Goal: Task Accomplishment & Management: Manage account settings

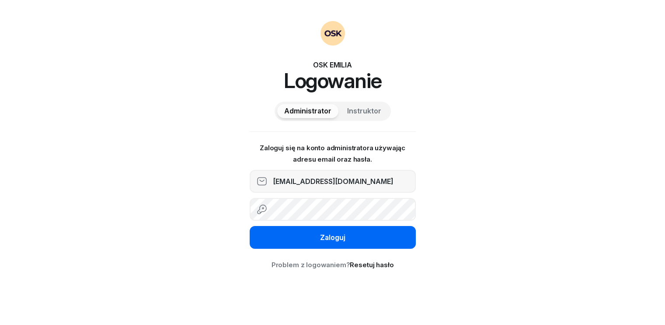
click at [330, 235] on div "Zaloguj" at bounding box center [332, 237] width 25 height 11
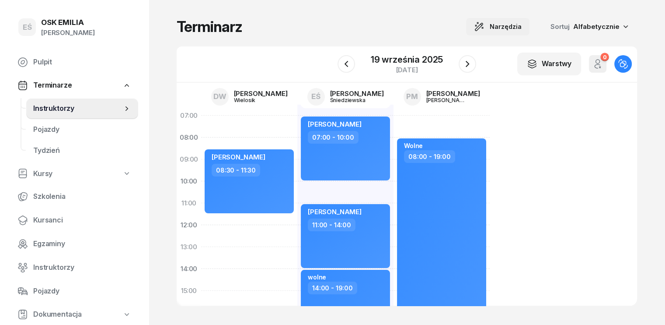
click at [522, 25] on span "Narzędzia" at bounding box center [506, 26] width 32 height 11
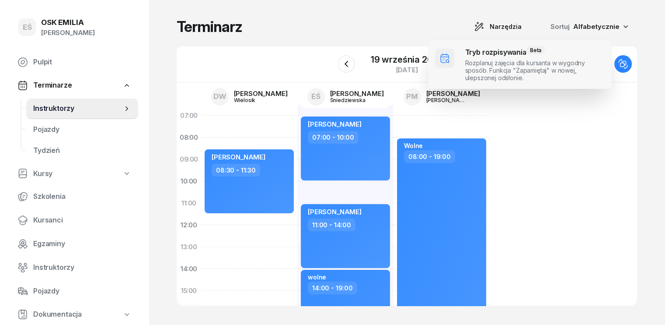
click at [515, 64] on span at bounding box center [520, 64] width 184 height 49
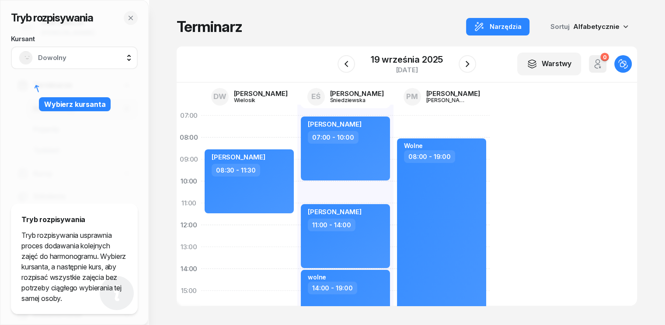
click at [91, 55] on span "Dowolny" at bounding box center [84, 57] width 92 height 11
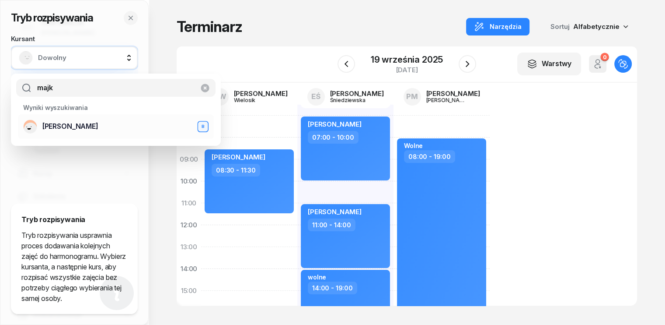
type input "majk"
click at [59, 124] on span "[PERSON_NAME]" at bounding box center [70, 126] width 56 height 11
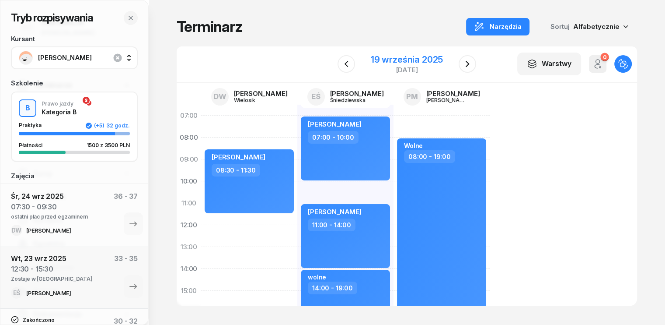
click at [404, 57] on div "19 września 2025" at bounding box center [407, 59] width 72 height 9
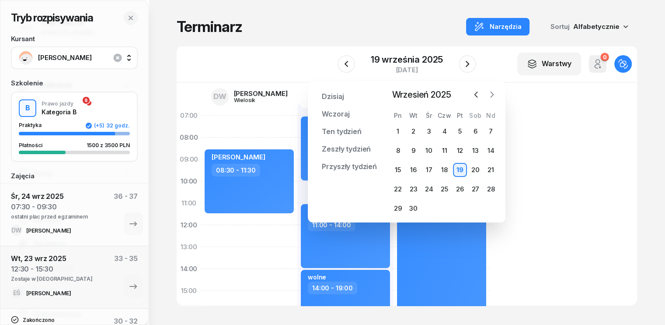
click at [494, 94] on icon "button" at bounding box center [492, 94] width 3 height 5
click at [429, 150] on div "8" at bounding box center [429, 151] width 14 height 14
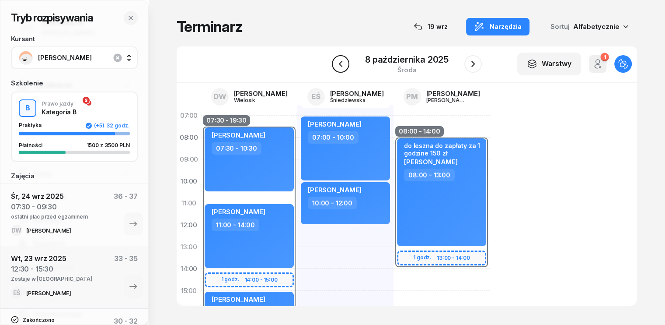
click at [338, 64] on icon "button" at bounding box center [341, 64] width 11 height 11
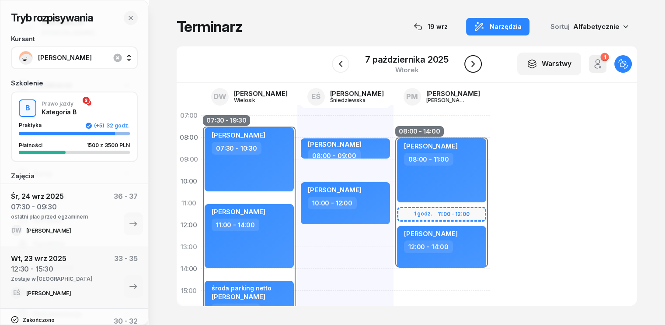
click at [477, 68] on icon "button" at bounding box center [473, 64] width 11 height 11
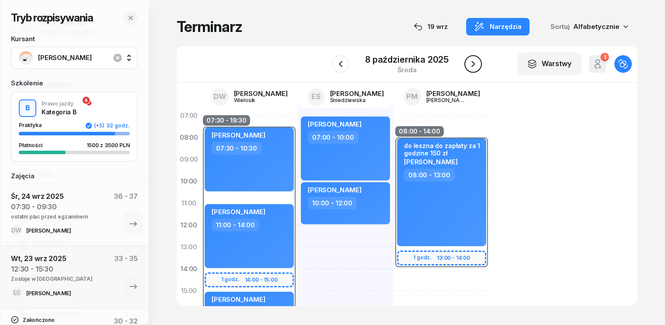
click at [477, 68] on icon "button" at bounding box center [473, 64] width 11 height 11
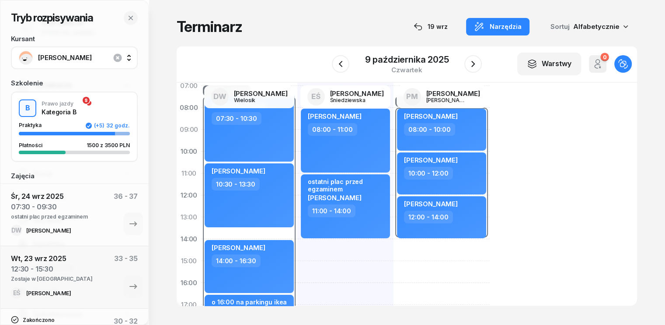
scroll to position [44, 0]
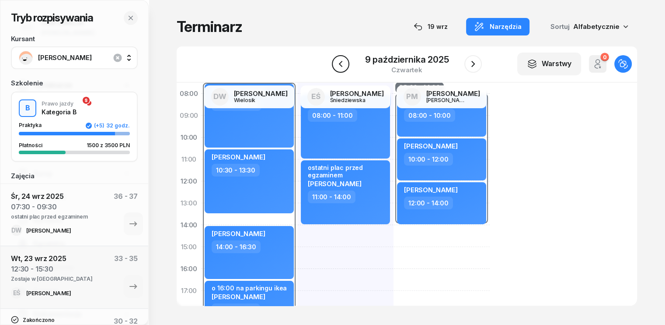
click at [346, 60] on icon "button" at bounding box center [341, 64] width 11 height 11
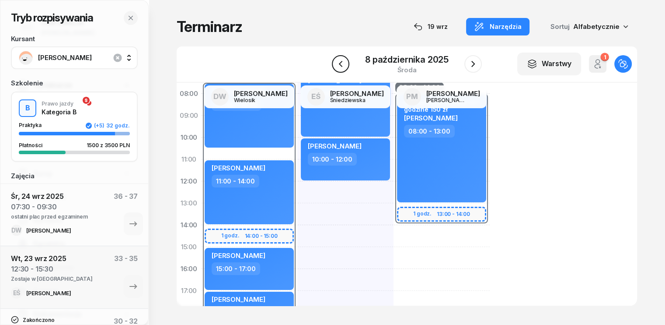
click at [345, 60] on icon "button" at bounding box center [341, 64] width 11 height 11
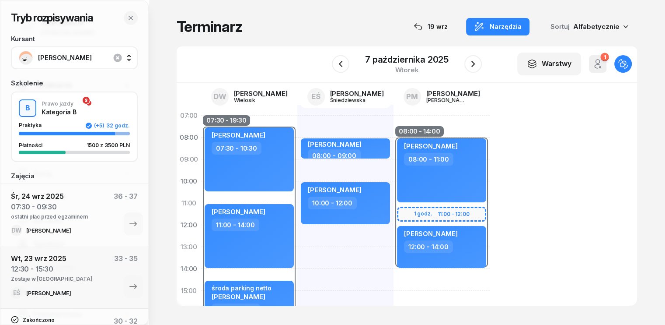
click at [478, 57] on div at bounding box center [474, 64] width 18 height 18
click at [477, 61] on icon "button" at bounding box center [473, 64] width 11 height 11
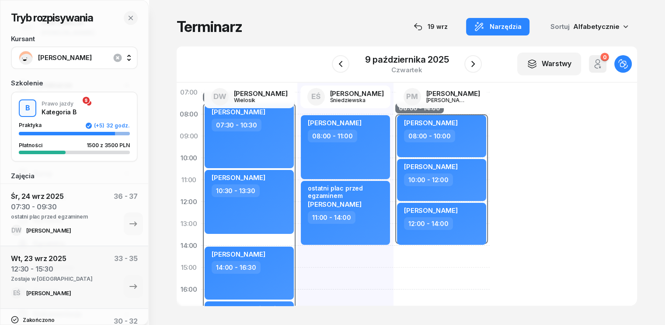
scroll to position [88, 0]
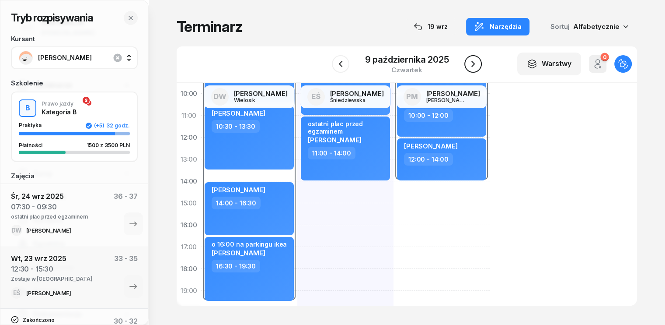
click at [473, 59] on icon "button" at bounding box center [473, 64] width 11 height 11
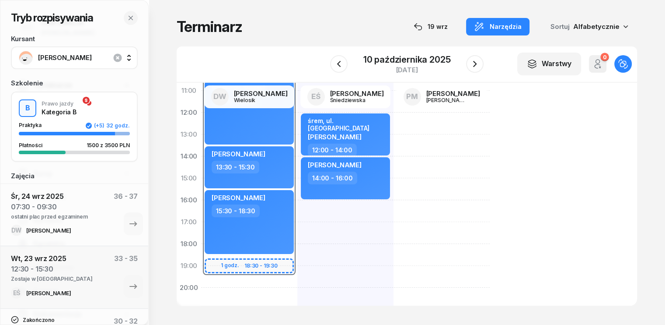
scroll to position [131, 0]
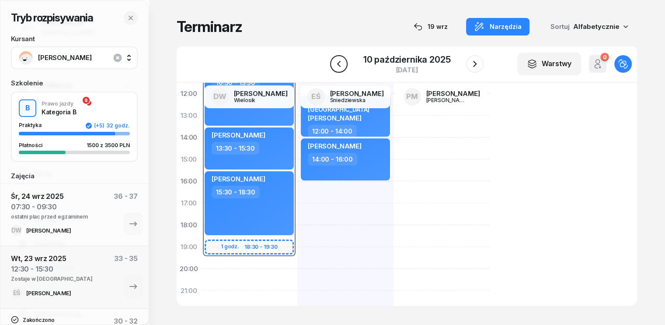
click at [335, 67] on icon "button" at bounding box center [339, 64] width 11 height 11
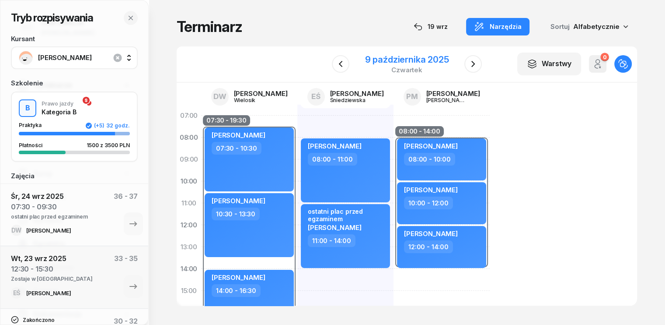
click at [417, 57] on div "9 października 2025" at bounding box center [407, 59] width 84 height 9
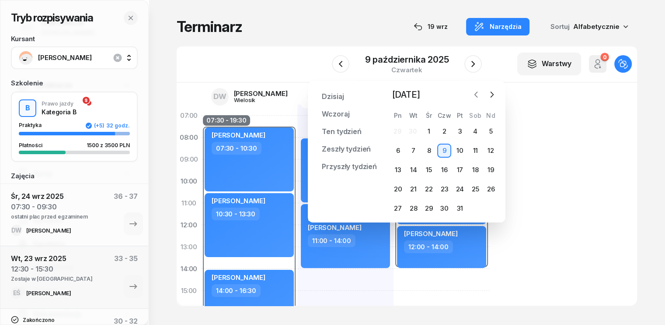
click at [478, 94] on icon "button" at bounding box center [476, 94] width 9 height 9
click at [494, 95] on icon "button" at bounding box center [492, 94] width 9 height 9
click at [431, 133] on div "1" at bounding box center [429, 131] width 14 height 14
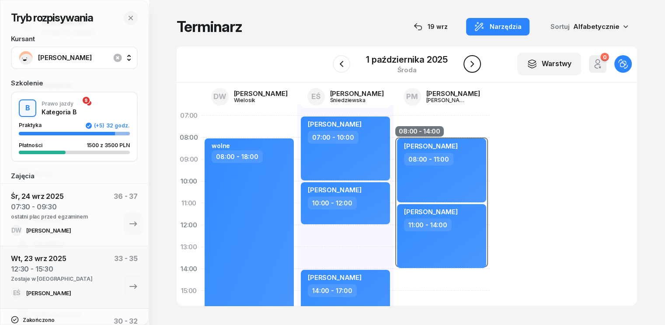
click at [473, 60] on icon "button" at bounding box center [472, 64] width 11 height 11
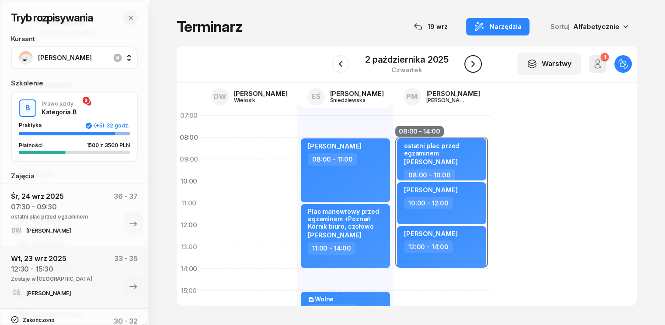
click at [474, 62] on icon "button" at bounding box center [473, 64] width 11 height 11
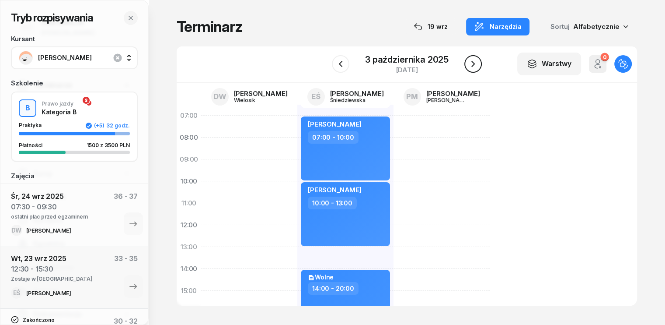
click at [474, 63] on icon "button" at bounding box center [473, 64] width 11 height 11
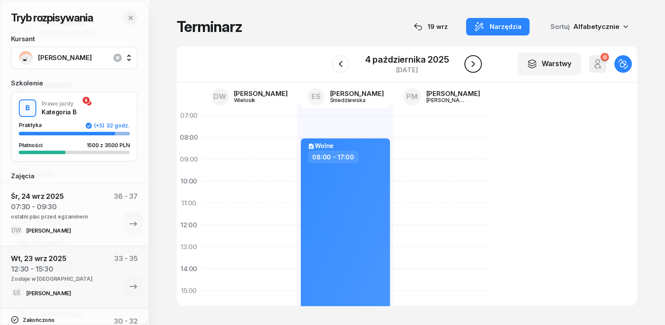
click at [474, 63] on icon "button" at bounding box center [473, 64] width 11 height 11
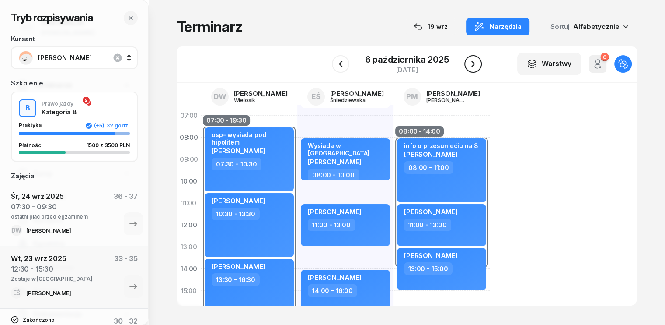
click at [468, 67] on icon "button" at bounding box center [473, 64] width 11 height 11
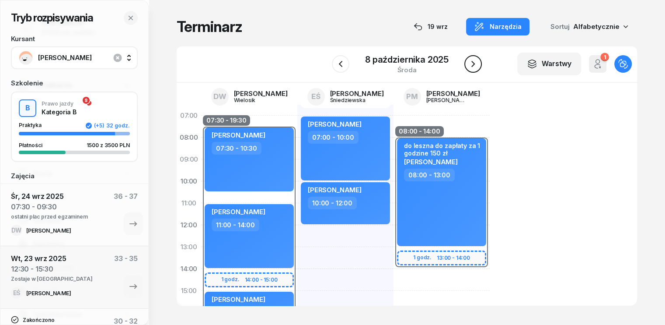
click at [468, 67] on icon "button" at bounding box center [473, 64] width 11 height 11
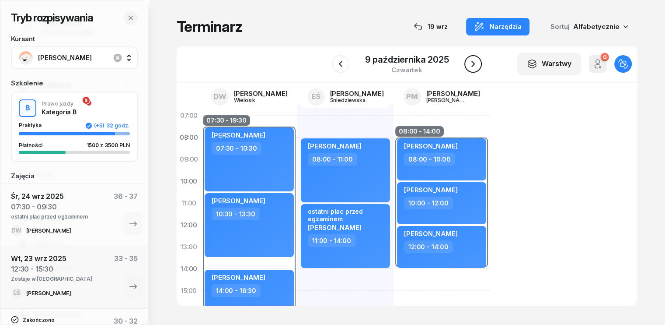
click at [468, 67] on icon "button" at bounding box center [473, 64] width 11 height 11
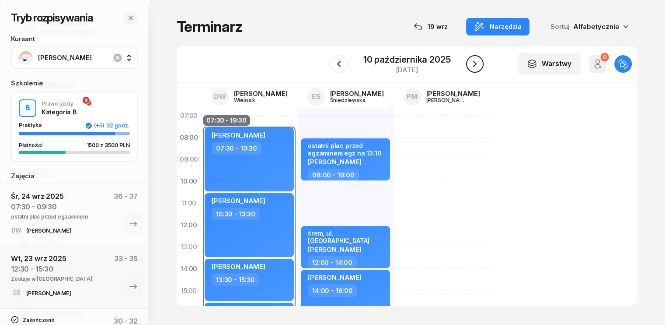
click at [469, 66] on button "button" at bounding box center [475, 64] width 18 height 18
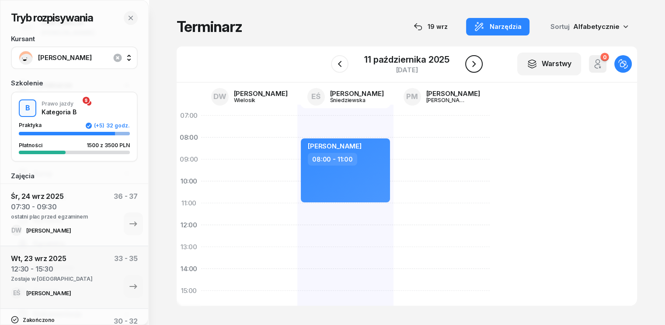
click at [469, 66] on icon "button" at bounding box center [474, 64] width 11 height 11
click at [470, 66] on icon "button" at bounding box center [475, 64] width 11 height 11
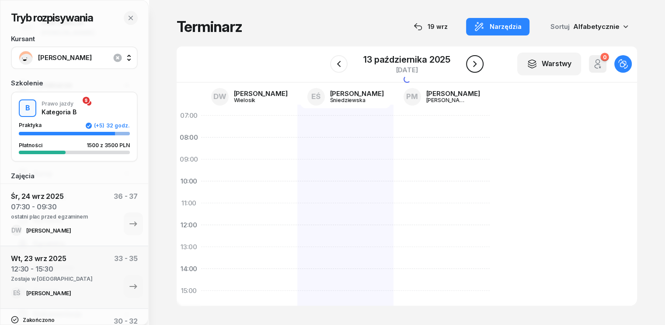
click at [470, 66] on icon "button" at bounding box center [475, 64] width 11 height 11
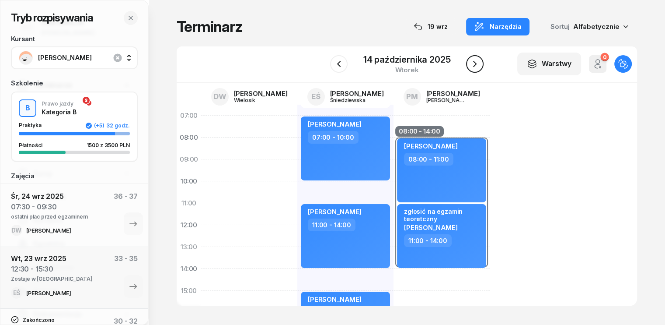
click at [469, 66] on button "button" at bounding box center [475, 64] width 18 height 18
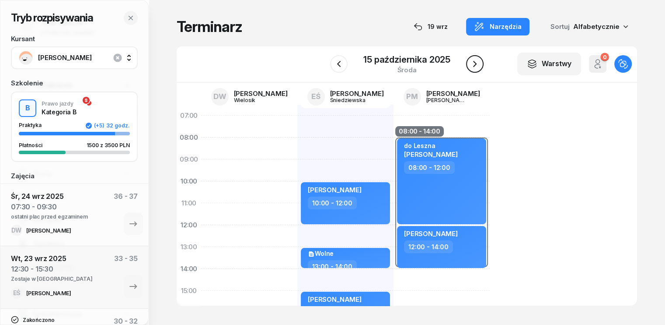
click at [470, 66] on icon "button" at bounding box center [475, 64] width 11 height 11
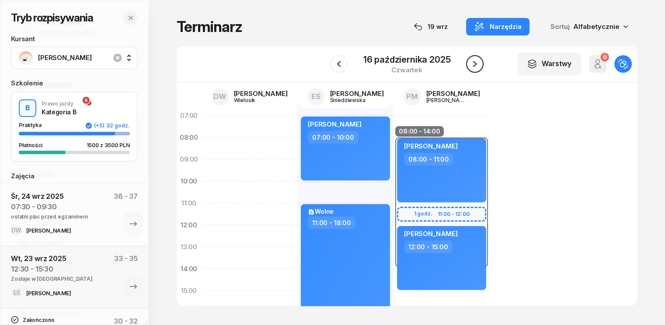
click at [470, 65] on icon "button" at bounding box center [475, 64] width 11 height 11
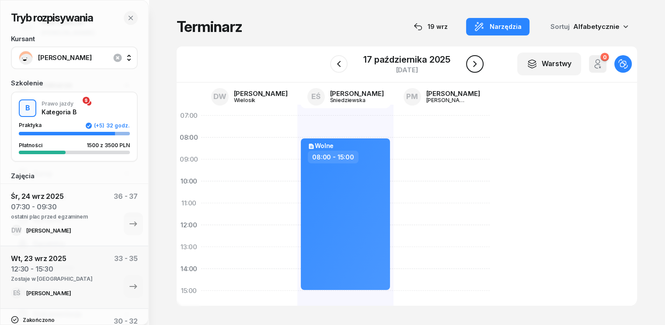
click at [470, 65] on icon "button" at bounding box center [475, 64] width 11 height 11
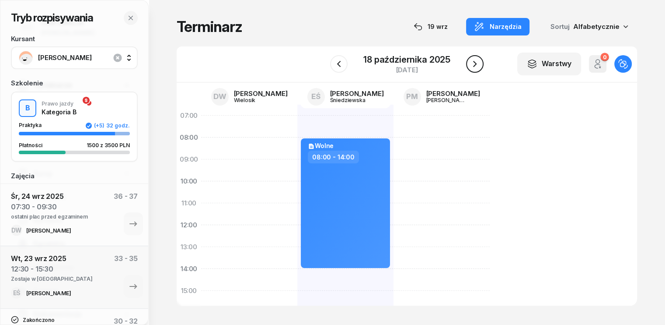
click at [470, 65] on icon "button" at bounding box center [475, 64] width 11 height 11
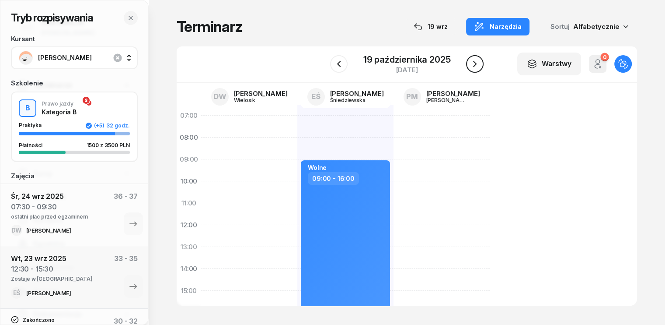
click at [470, 65] on icon "button" at bounding box center [475, 64] width 11 height 11
click at [471, 65] on icon "button" at bounding box center [476, 64] width 11 height 11
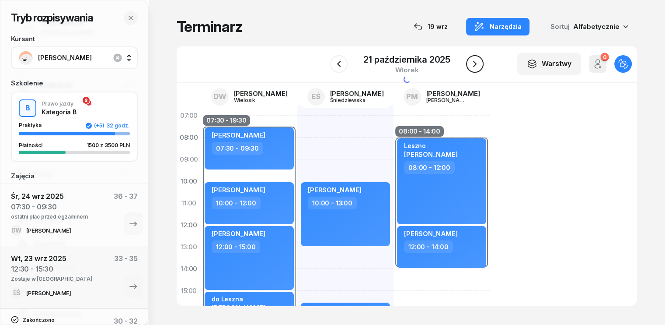
click at [470, 65] on icon "button" at bounding box center [475, 64] width 11 height 11
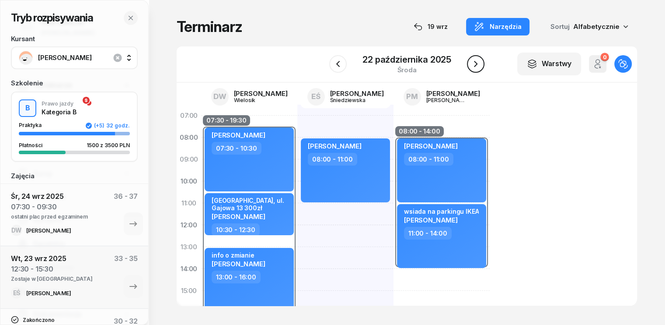
click at [471, 65] on icon "button" at bounding box center [476, 64] width 11 height 11
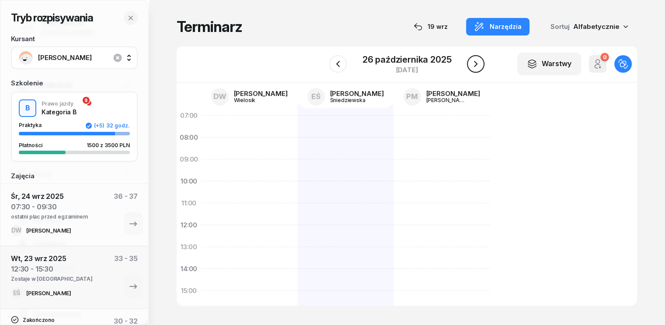
click at [471, 65] on icon "button" at bounding box center [476, 64] width 11 height 11
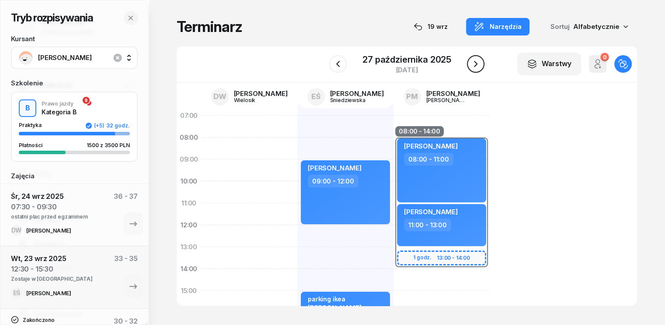
click at [471, 65] on icon "button" at bounding box center [476, 64] width 11 height 11
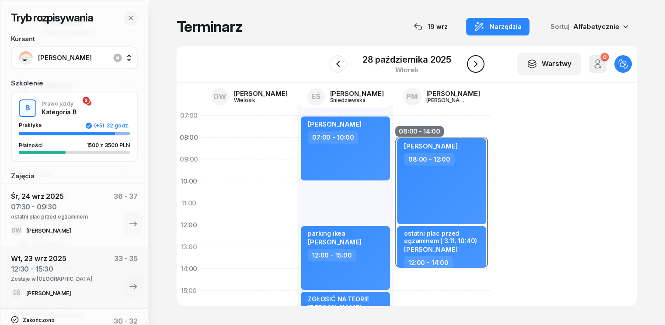
click at [470, 65] on button "button" at bounding box center [476, 64] width 18 height 18
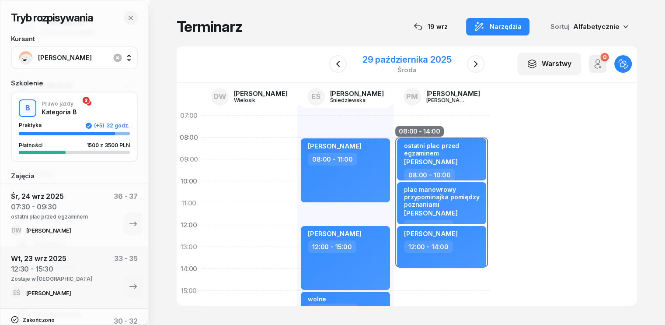
click at [404, 60] on div "29 października 2025" at bounding box center [407, 59] width 89 height 9
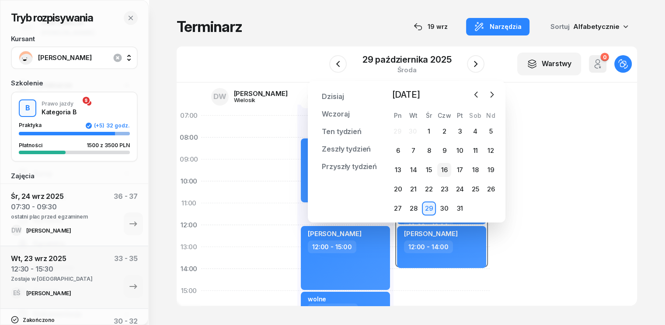
click at [441, 172] on div "16" at bounding box center [445, 170] width 14 height 14
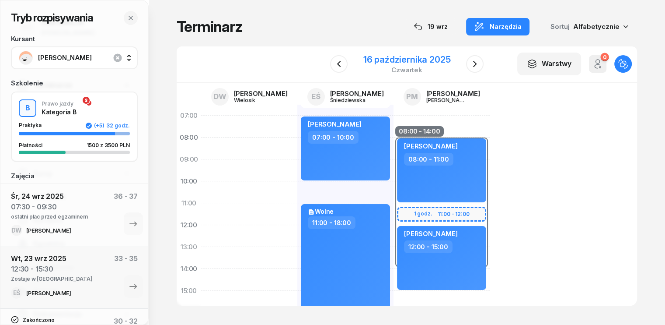
click at [416, 61] on div "16 października 2025" at bounding box center [408, 59] width 88 height 9
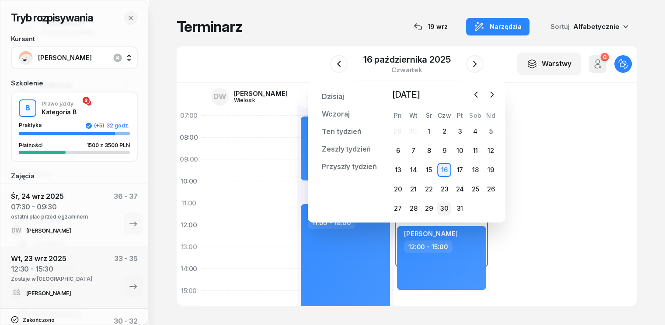
click at [442, 208] on div "30" at bounding box center [445, 208] width 14 height 14
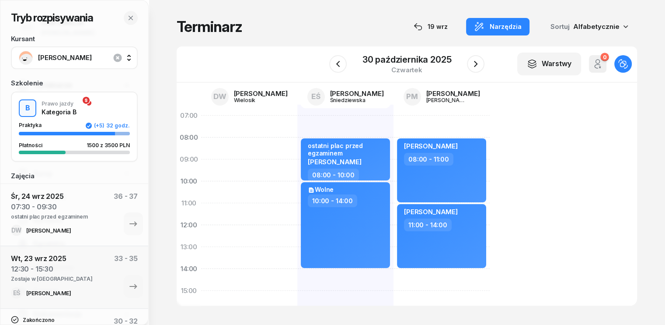
click at [345, 55] on div at bounding box center [338, 64] width 18 height 18
click at [342, 65] on icon "button" at bounding box center [338, 64] width 11 height 11
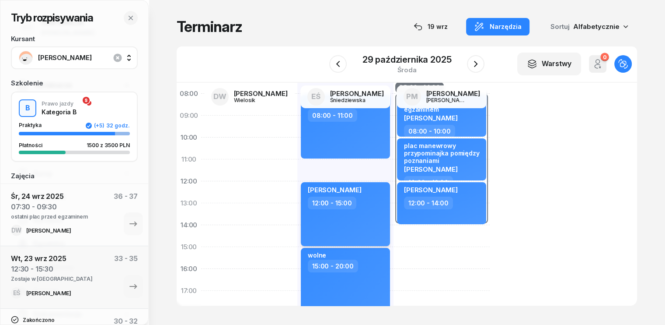
scroll to position [44, 0]
click at [476, 61] on icon "button" at bounding box center [476, 64] width 11 height 11
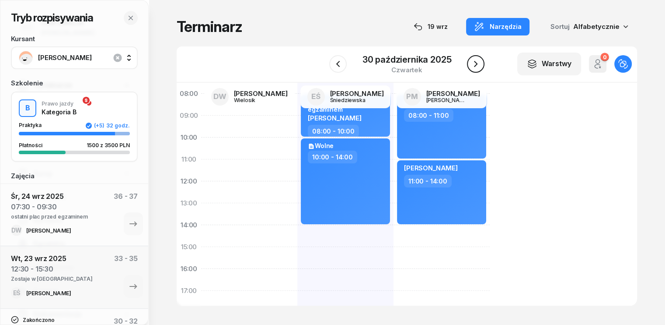
click at [474, 59] on icon "button" at bounding box center [476, 64] width 11 height 11
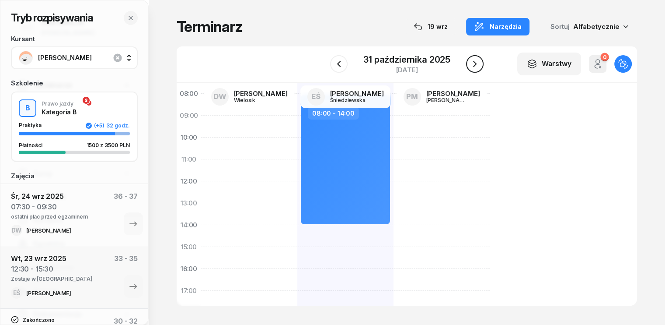
click at [474, 59] on icon "button" at bounding box center [475, 64] width 11 height 11
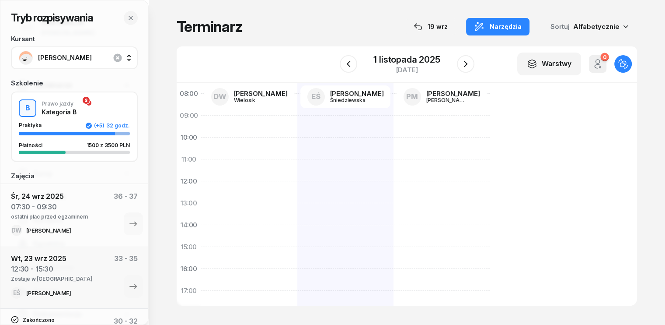
click at [476, 53] on div "W Wybierz DW [PERSON_NAME] EŚ [PERSON_NAME] PM [PERSON_NAME] [DATE] Warstwy 0 O…" at bounding box center [407, 64] width 461 height 36
click at [464, 66] on icon "button" at bounding box center [466, 64] width 11 height 11
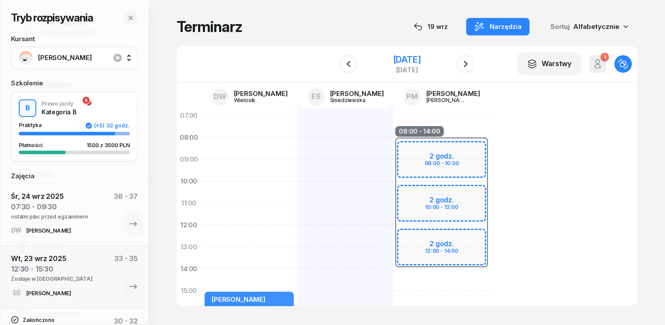
click at [419, 53] on div "[DATE]" at bounding box center [407, 64] width 89 height 25
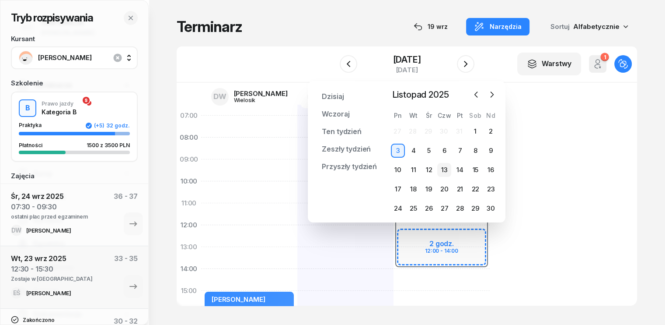
click at [442, 169] on div "13" at bounding box center [445, 170] width 14 height 14
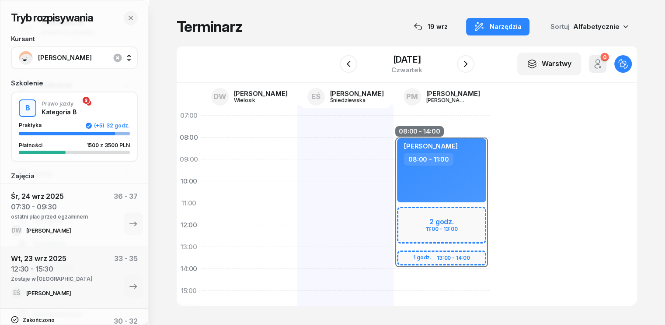
click at [308, 164] on div at bounding box center [346, 302] width 96 height 394
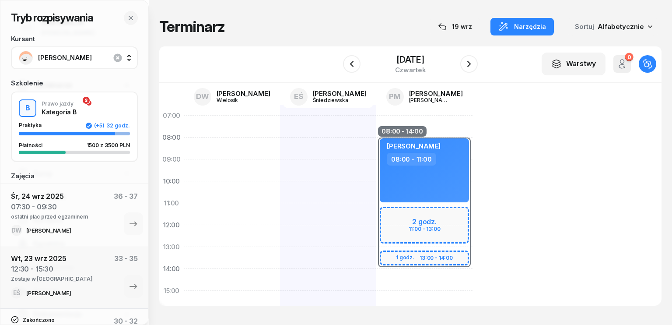
select select "09"
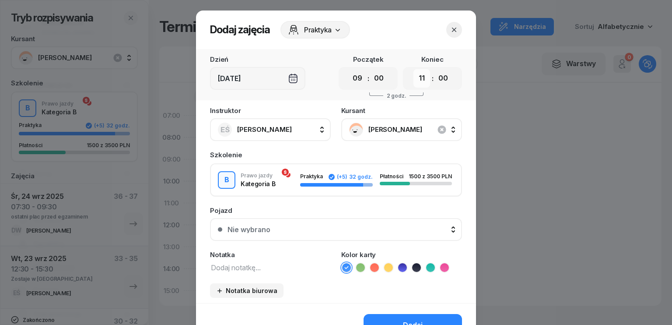
click at [420, 83] on select "00 01 02 03 04 05 06 07 08 09 10 11 12 13 14 15 16 17 18 19 20 21 22 23" at bounding box center [421, 78] width 17 height 18
select select "17"
click at [413, 69] on select "00 01 02 03 04 05 06 07 08 09 10 11 12 13 14 15 16 17 18 19 20 21 22 23" at bounding box center [421, 78] width 17 height 18
click at [438, 128] on icon "button" at bounding box center [442, 129] width 11 height 11
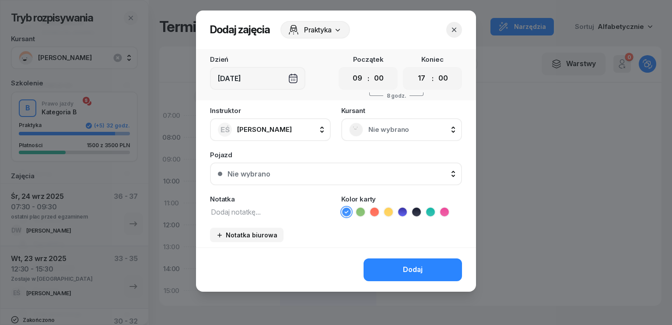
click at [237, 214] on textarea at bounding box center [270, 211] width 121 height 11
type textarea "wolne"
click at [393, 276] on button "Dodaj" at bounding box center [413, 269] width 98 height 23
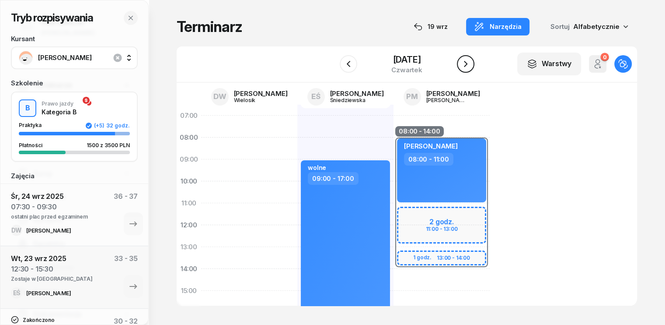
click at [469, 70] on button "button" at bounding box center [466, 64] width 18 height 18
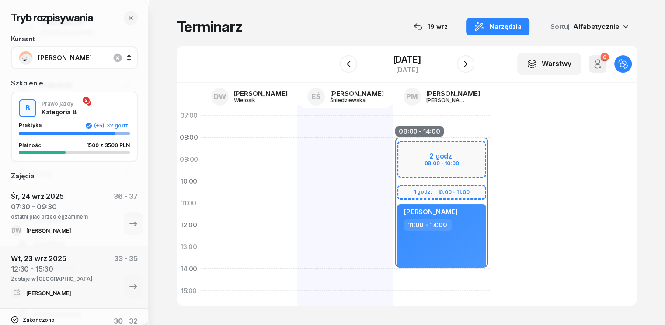
click at [299, 147] on div at bounding box center [346, 302] width 96 height 394
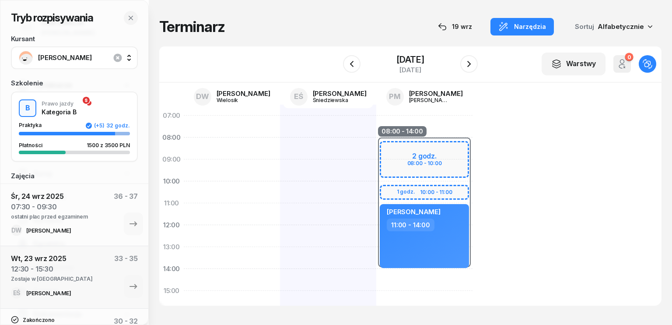
select select "08"
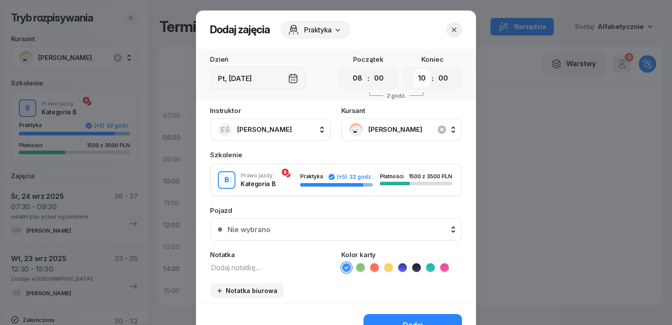
click at [420, 84] on select "00 01 02 03 04 05 06 07 08 09 10 11 12 13 14 15 16 17 18 19 20 21 22 23" at bounding box center [421, 78] width 17 height 18
select select "18"
click at [413, 69] on select "00 01 02 03 04 05 06 07 08 09 10 11 12 13 14 15 16 17 18 19 20 21 22 23" at bounding box center [421, 78] width 17 height 18
click at [439, 133] on icon "button" at bounding box center [442, 129] width 8 height 8
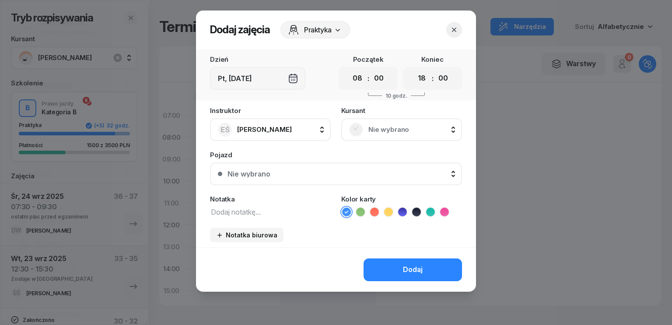
click at [247, 212] on textarea at bounding box center [270, 211] width 121 height 11
type textarea "wolne"
click at [411, 266] on div "Dodaj" at bounding box center [413, 269] width 20 height 11
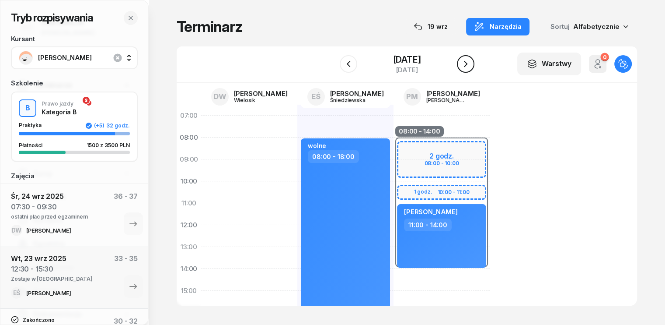
click at [468, 63] on icon "button" at bounding box center [466, 64] width 4 height 6
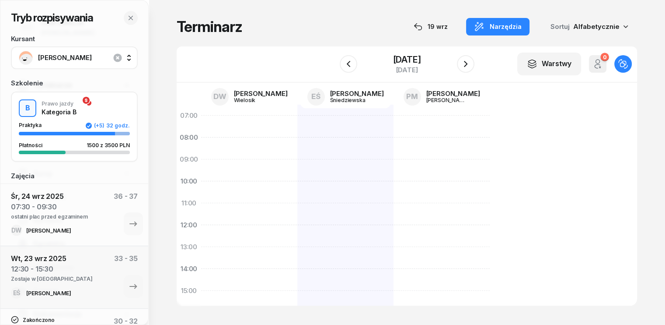
click at [298, 131] on div at bounding box center [346, 302] width 96 height 394
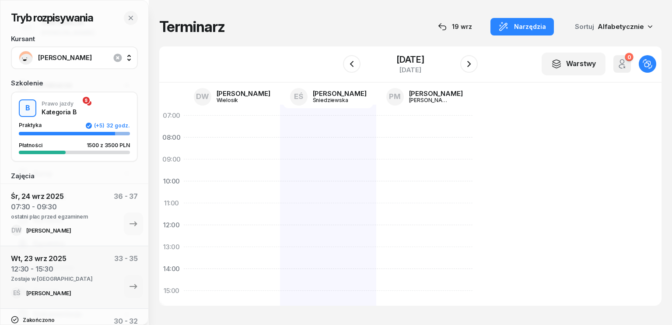
select select "07"
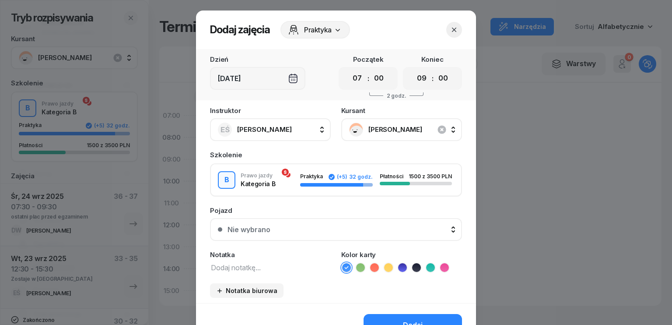
drag, startPoint x: 418, startPoint y: 78, endPoint x: 432, endPoint y: 122, distance: 45.5
click at [418, 78] on select "00 01 02 03 04 05 06 07 08 09 10 11 12 13 14 15 16 17 18 19 20 21 22 23" at bounding box center [421, 78] width 17 height 18
select select "16"
click at [413, 69] on select "00 01 02 03 04 05 06 07 08 09 10 11 12 13 14 15 16 17 18 19 20 21 22 23" at bounding box center [421, 78] width 17 height 18
click at [439, 129] on icon "button" at bounding box center [442, 129] width 11 height 11
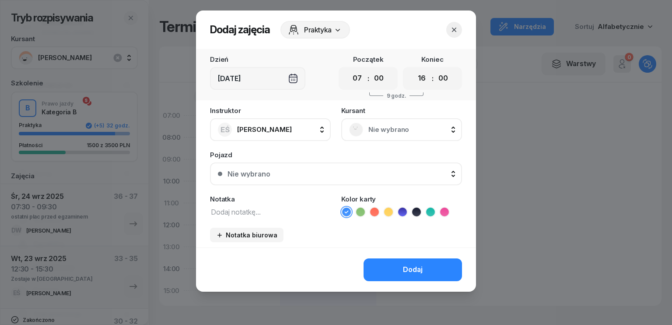
click at [266, 211] on textarea at bounding box center [270, 211] width 121 height 11
type textarea "wolne"
click at [415, 266] on div "Dodaj" at bounding box center [413, 269] width 20 height 11
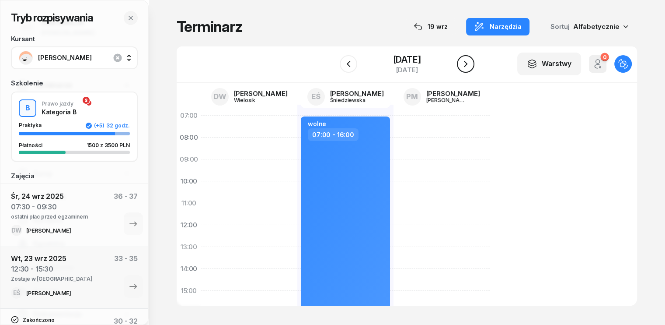
click at [468, 62] on icon "button" at bounding box center [466, 64] width 11 height 11
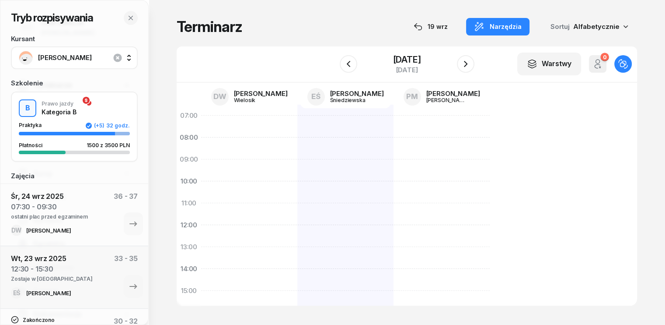
click at [298, 129] on div at bounding box center [346, 302] width 96 height 394
select select "07"
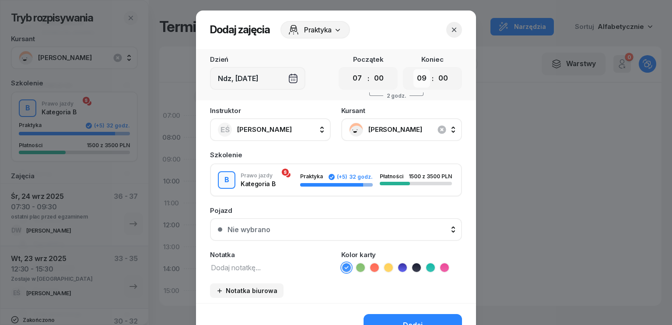
click at [420, 81] on select "00 01 02 03 04 05 06 07 08 09 10 11 12 13 14 15 16 17 18 19 20 21 22 23" at bounding box center [421, 78] width 17 height 18
select select "17"
click at [413, 69] on select "00 01 02 03 04 05 06 07 08 09 10 11 12 13 14 15 16 17 18 19 20 21 22 23" at bounding box center [421, 78] width 17 height 18
click at [438, 130] on icon "button" at bounding box center [442, 129] width 8 height 8
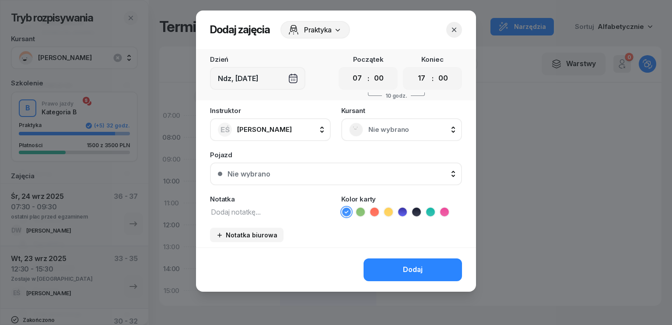
click at [275, 215] on textarea at bounding box center [270, 211] width 121 height 11
type textarea "wolne"
click at [410, 268] on div "Dodaj" at bounding box center [413, 269] width 20 height 11
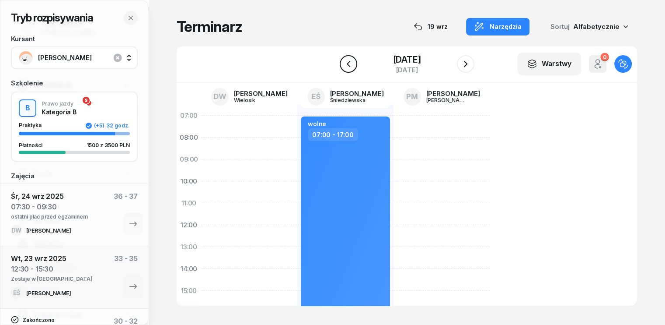
click at [350, 66] on icon "button" at bounding box center [348, 64] width 11 height 11
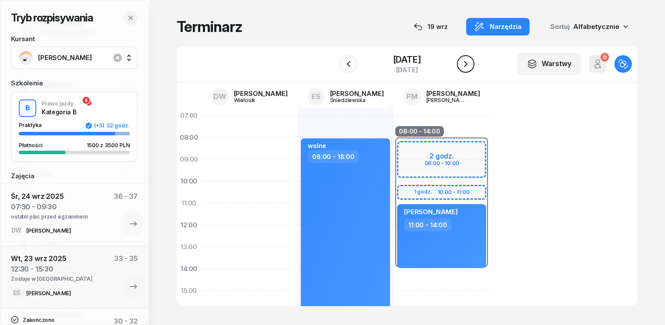
click at [465, 64] on icon "button" at bounding box center [466, 64] width 11 height 11
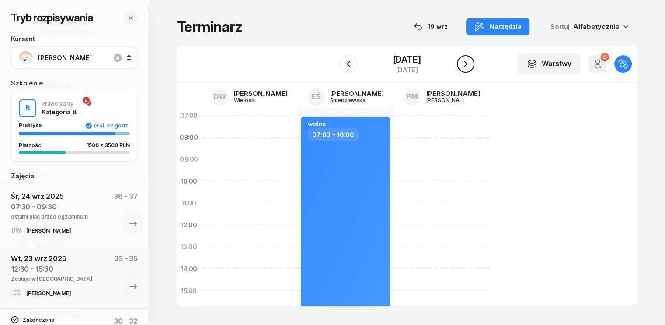
click at [465, 64] on icon "button" at bounding box center [466, 64] width 11 height 11
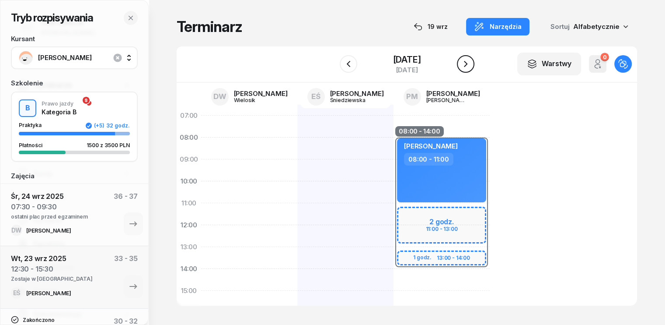
click at [465, 64] on icon "button" at bounding box center [466, 64] width 11 height 11
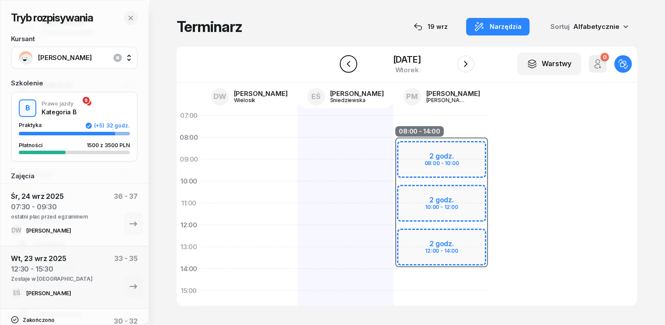
click at [340, 63] on button "button" at bounding box center [349, 64] width 18 height 18
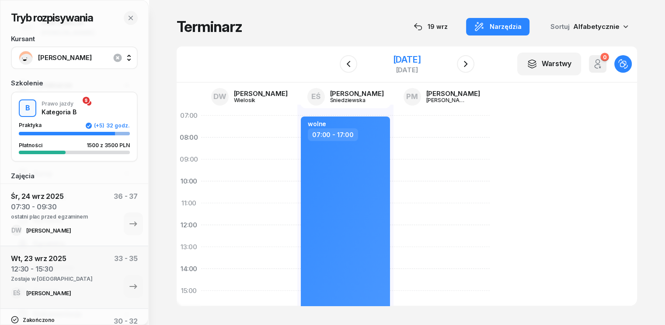
click at [408, 59] on div "[DATE]" at bounding box center [407, 59] width 28 height 9
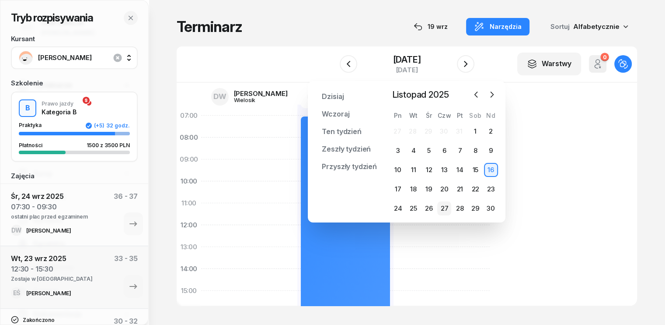
click at [445, 209] on div "27" at bounding box center [445, 208] width 14 height 14
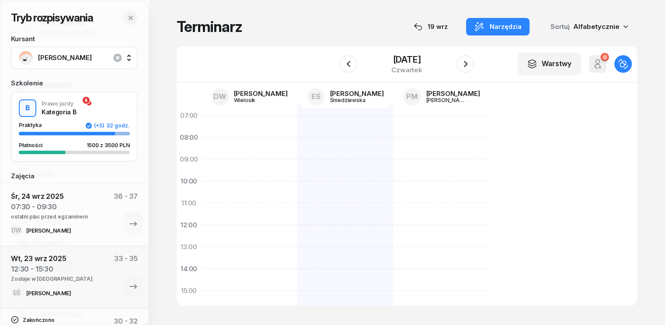
click at [301, 119] on div at bounding box center [346, 302] width 96 height 394
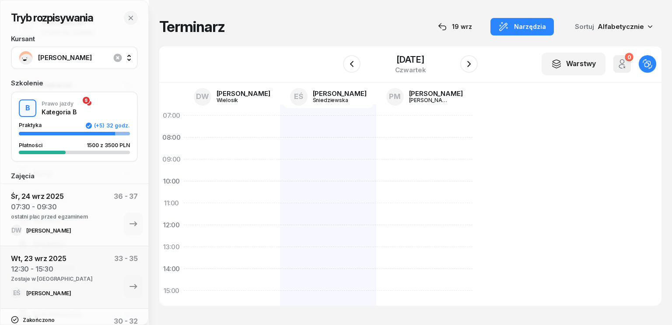
select select "07"
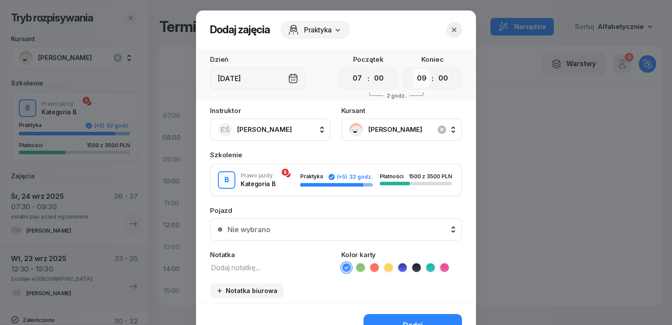
click at [413, 78] on select "00 01 02 03 04 05 06 07 08 09 10 11 12 13 14 15 16 17 18 19 20 21 22 23" at bounding box center [421, 78] width 17 height 18
select select "18"
click at [413, 69] on select "00 01 02 03 04 05 06 07 08 09 10 11 12 13 14 15 16 17 18 19 20 21 22 23" at bounding box center [421, 78] width 17 height 18
click at [441, 130] on icon "button" at bounding box center [442, 129] width 8 height 8
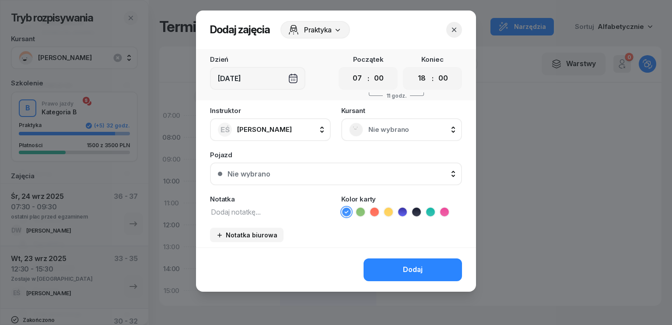
click at [273, 217] on textarea at bounding box center [270, 211] width 121 height 11
type textarea "wolne"
click at [389, 270] on button "Dodaj" at bounding box center [413, 269] width 98 height 23
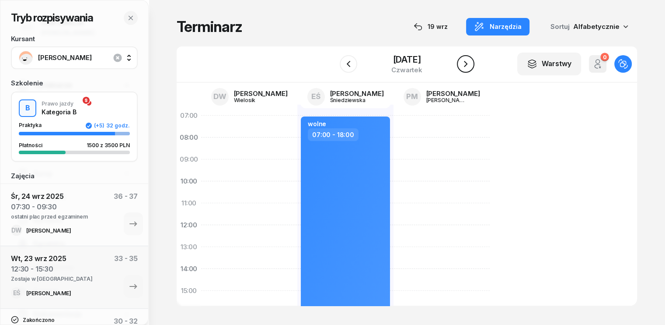
click at [470, 61] on icon "button" at bounding box center [466, 64] width 11 height 11
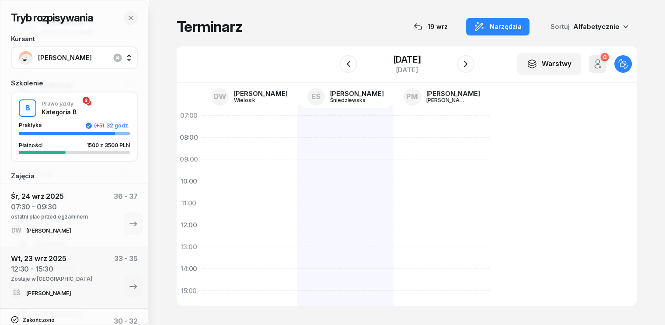
click at [303, 123] on div at bounding box center [346, 302] width 96 height 394
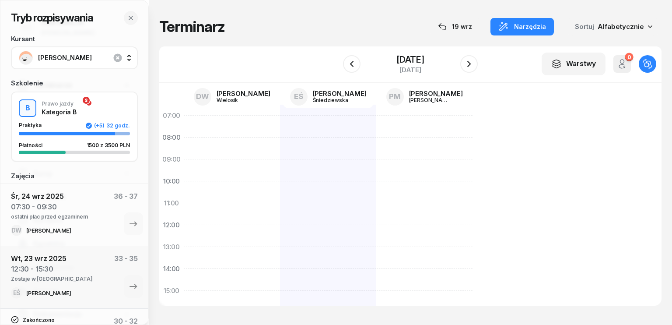
select select "07"
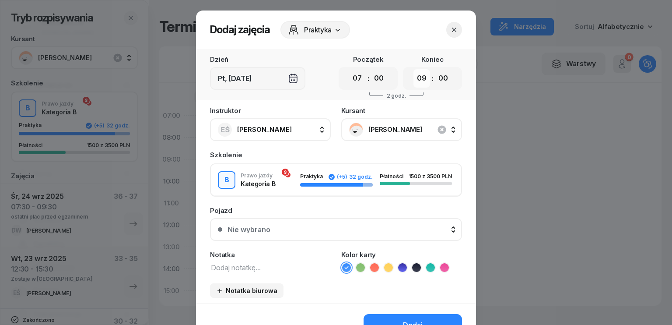
click at [420, 80] on select "00 01 02 03 04 05 06 07 08 09 10 11 12 13 14 15 16 17 18 19 20 21 22 23" at bounding box center [421, 78] width 17 height 18
select select "18"
click at [413, 69] on select "00 01 02 03 04 05 06 07 08 09 10 11 12 13 14 15 16 17 18 19 20 21 22 23" at bounding box center [421, 78] width 17 height 18
click at [439, 127] on icon "button" at bounding box center [442, 129] width 8 height 8
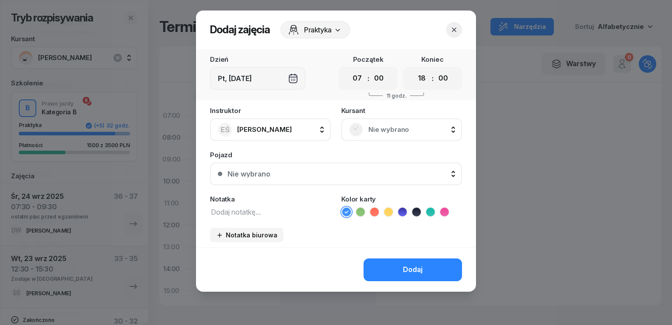
click at [253, 208] on textarea at bounding box center [270, 211] width 121 height 11
type textarea "wolne"
click at [404, 264] on div "Dodaj" at bounding box center [413, 269] width 20 height 11
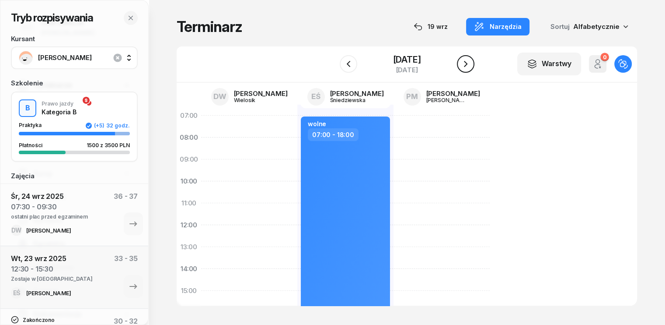
click at [467, 61] on icon "button" at bounding box center [466, 64] width 4 height 6
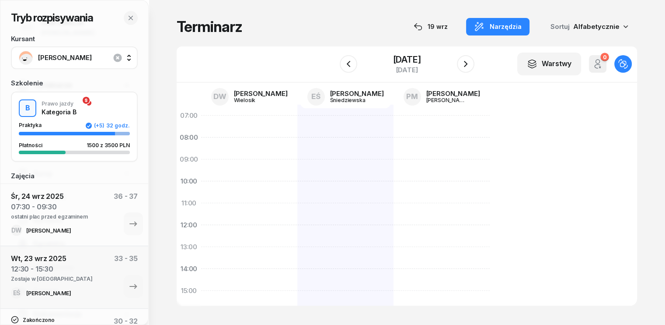
click at [298, 118] on div at bounding box center [346, 302] width 96 height 394
select select "07"
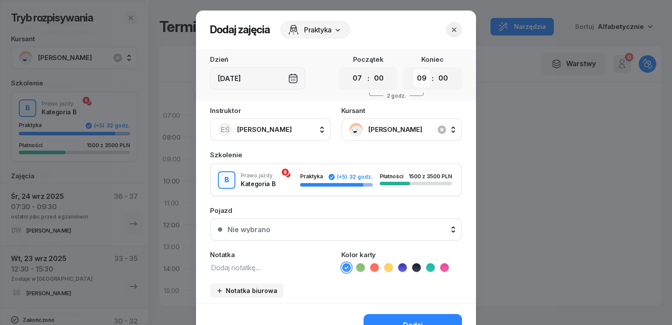
click at [418, 81] on select "00 01 02 03 04 05 06 07 08 09 10 11 12 13 14 15 16 17 18 19 20 21 22 23" at bounding box center [421, 78] width 17 height 18
select select "18"
click at [413, 69] on select "00 01 02 03 04 05 06 07 08 09 10 11 12 13 14 15 16 17 18 19 20 21 22 23" at bounding box center [421, 78] width 17 height 18
click at [439, 131] on icon "button" at bounding box center [442, 129] width 8 height 8
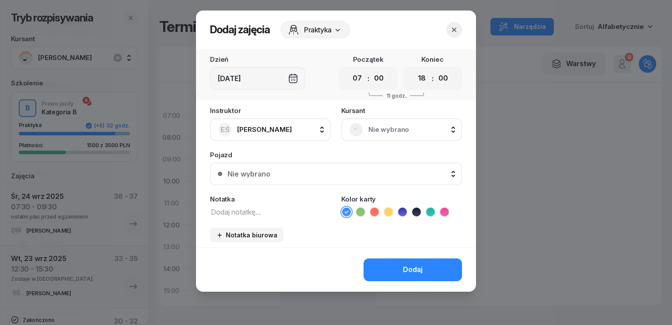
click at [263, 210] on textarea at bounding box center [270, 211] width 121 height 11
type textarea "wolne"
click at [422, 266] on div "Dodaj" at bounding box center [413, 269] width 20 height 11
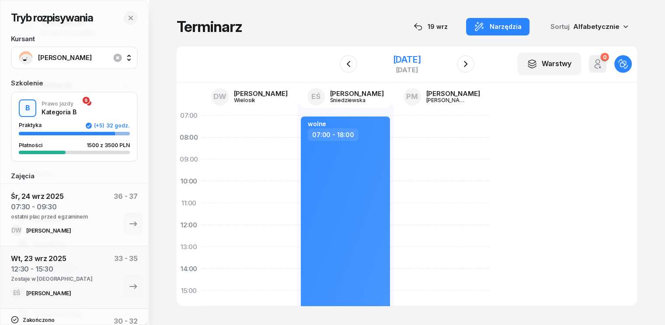
click at [393, 57] on div "[DATE]" at bounding box center [407, 59] width 28 height 9
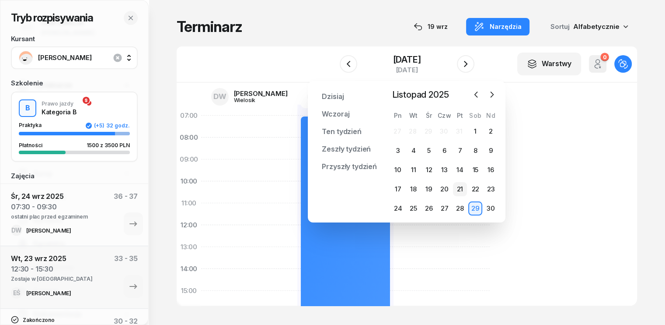
click at [461, 189] on div "21" at bounding box center [460, 189] width 14 height 14
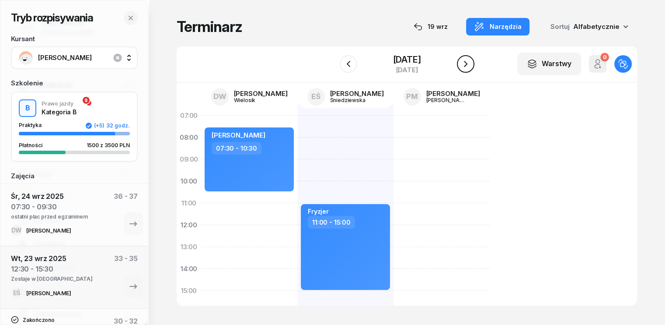
click at [469, 64] on icon "button" at bounding box center [466, 64] width 11 height 11
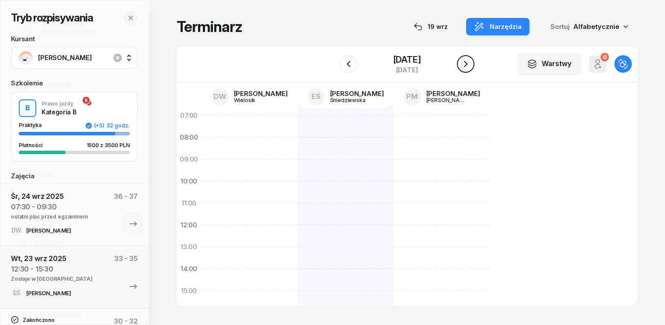
click at [468, 64] on icon "button" at bounding box center [466, 64] width 11 height 11
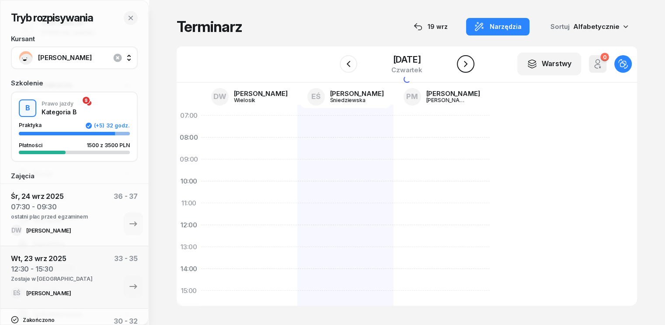
click at [468, 64] on icon "button" at bounding box center [466, 64] width 11 height 11
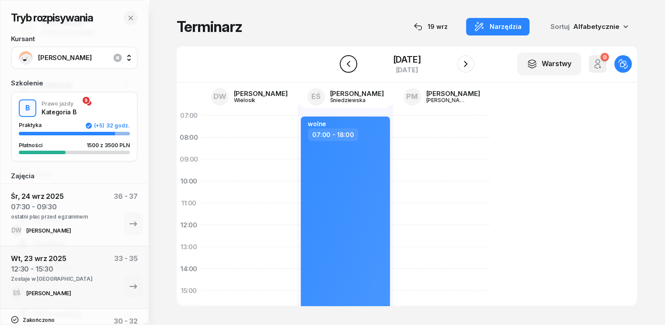
click at [350, 64] on icon "button" at bounding box center [348, 64] width 11 height 11
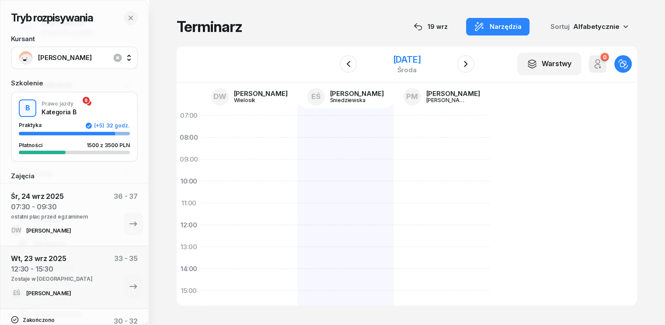
click at [393, 61] on div "[DATE]" at bounding box center [407, 59] width 28 height 9
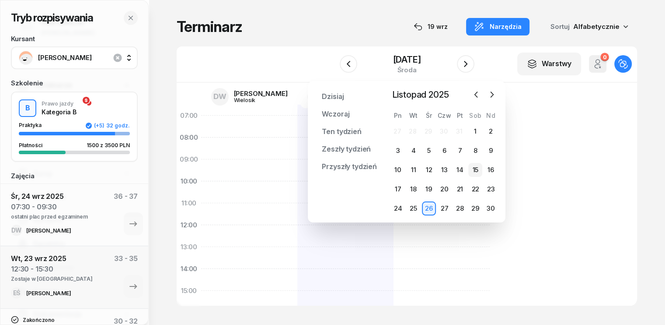
click at [479, 172] on div "15" at bounding box center [476, 170] width 14 height 14
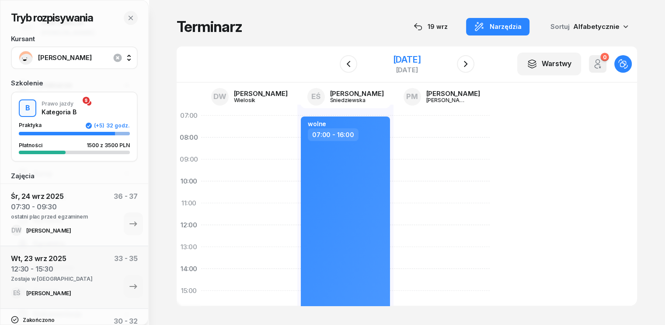
click at [393, 59] on div "[DATE]" at bounding box center [407, 59] width 28 height 9
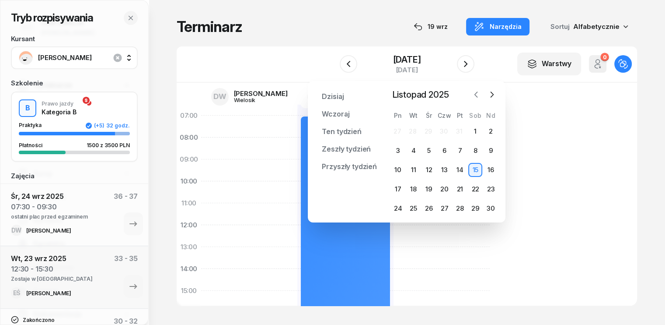
click at [477, 95] on icon "button" at bounding box center [476, 94] width 9 height 9
click at [308, 58] on div "W Wybierz DW [PERSON_NAME] EŚ [PERSON_NAME] PM [PERSON_NAME] [DATE] Warstwy 0 O…" at bounding box center [407, 64] width 461 height 36
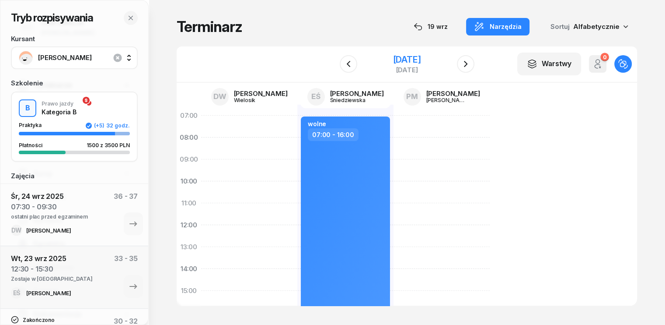
click at [402, 61] on div "[DATE]" at bounding box center [407, 59] width 28 height 9
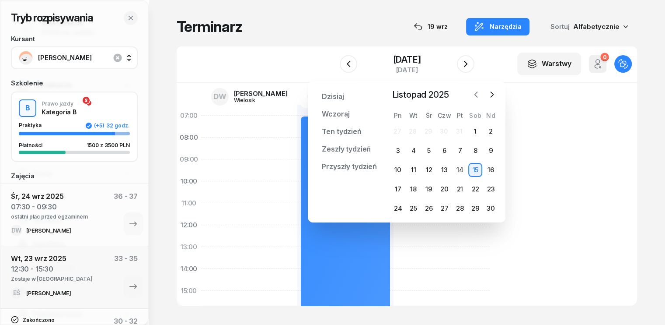
click at [475, 95] on icon "button" at bounding box center [476, 94] width 3 height 5
click at [398, 150] on div "6" at bounding box center [398, 151] width 14 height 14
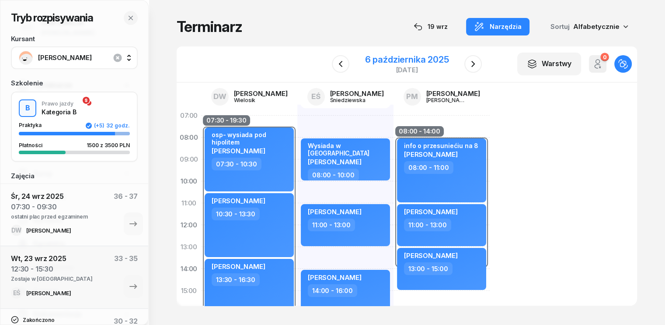
click at [443, 56] on div "6 października 2025" at bounding box center [407, 59] width 84 height 9
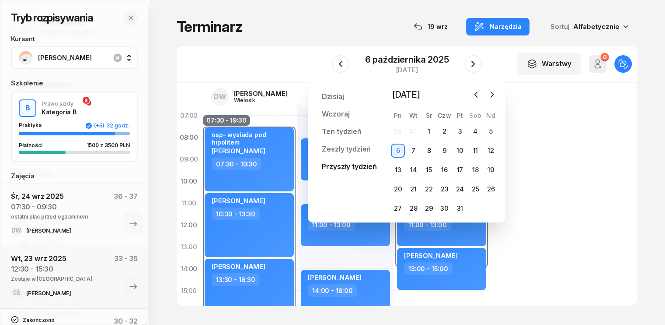
click at [350, 166] on link "Przyszły tydzień" at bounding box center [349, 167] width 69 height 18
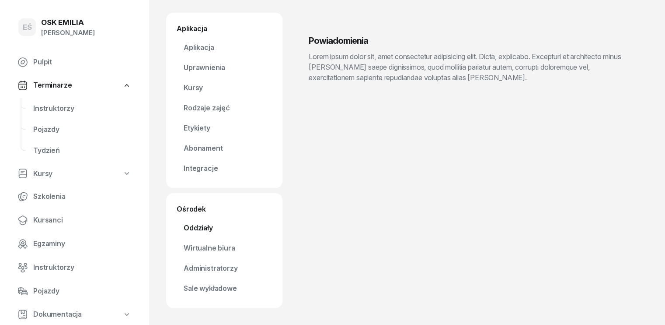
scroll to position [32, 0]
click at [200, 65] on link "Uprawnienia" at bounding box center [224, 68] width 95 height 18
select select "14"
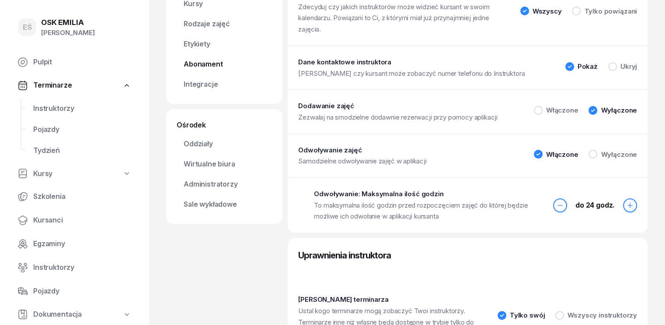
scroll to position [61, 0]
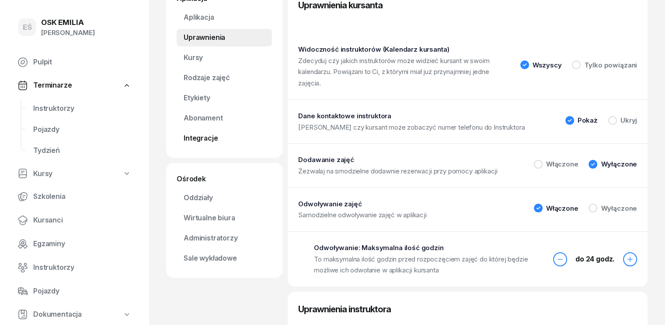
click at [196, 139] on link "Integracje" at bounding box center [224, 139] width 95 height 18
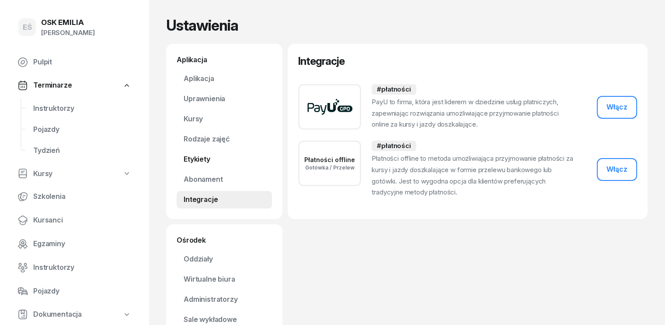
click at [187, 158] on link "Etykiety" at bounding box center [224, 160] width 95 height 18
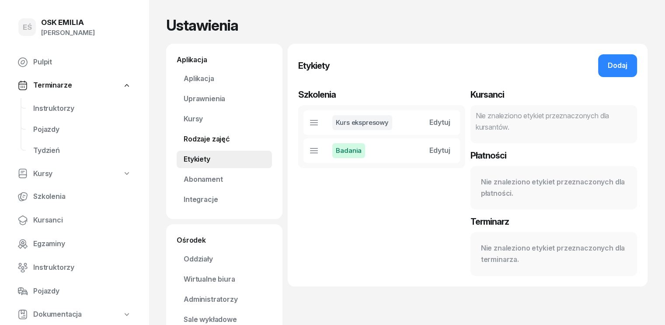
click at [186, 143] on link "Rodzaje zajęć" at bounding box center [224, 139] width 95 height 18
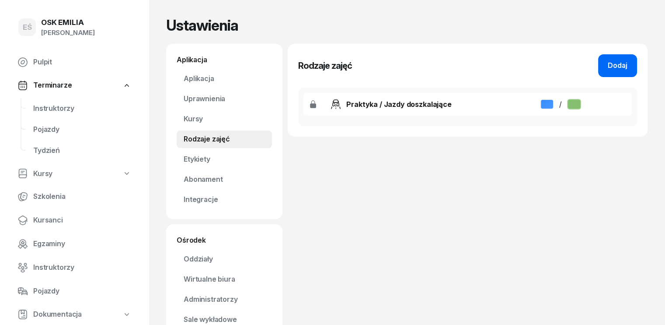
click at [624, 67] on button "Dodaj" at bounding box center [618, 65] width 39 height 23
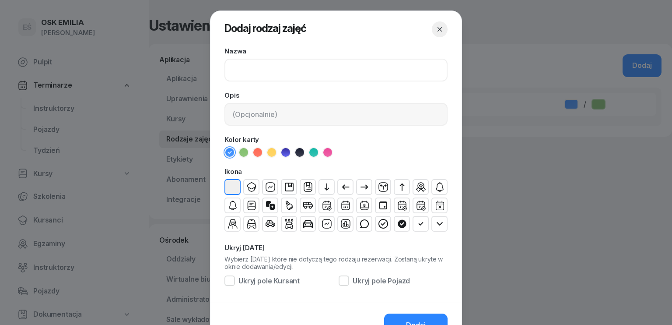
click at [282, 69] on input at bounding box center [335, 70] width 223 height 23
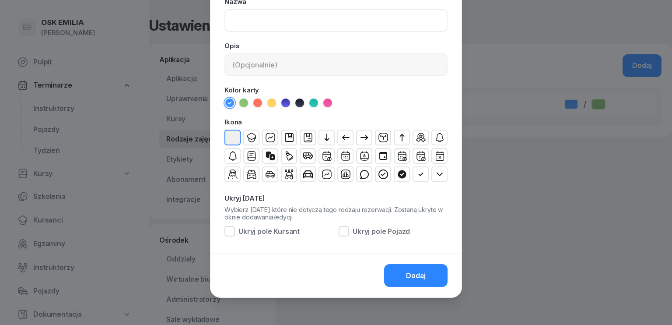
scroll to position [50, 0]
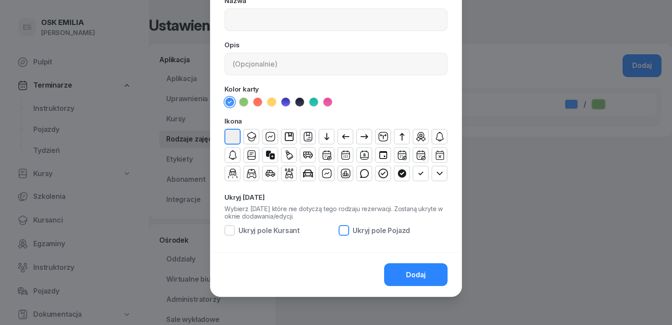
click at [342, 229] on div at bounding box center [344, 230] width 11 height 11
click at [250, 137] on icon "button" at bounding box center [252, 139] width 6 height 4
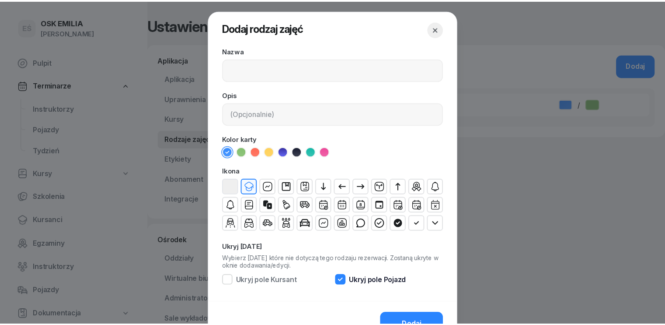
scroll to position [0, 0]
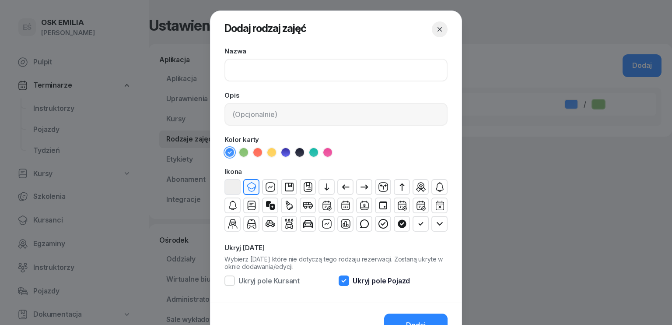
click at [256, 77] on input at bounding box center [335, 70] width 223 height 23
type input "wykłady"
click at [316, 116] on input at bounding box center [335, 114] width 223 height 23
click at [439, 31] on icon "button" at bounding box center [439, 29] width 9 height 9
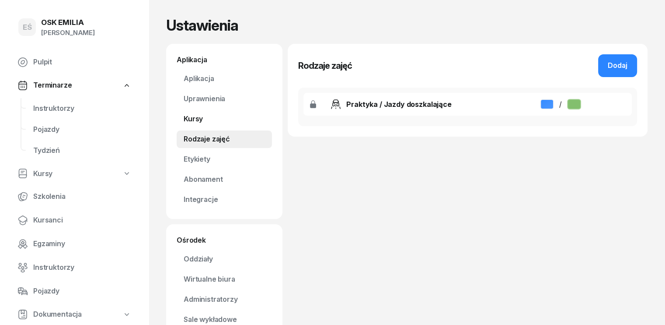
click at [182, 115] on link "Kursy" at bounding box center [224, 119] width 95 height 18
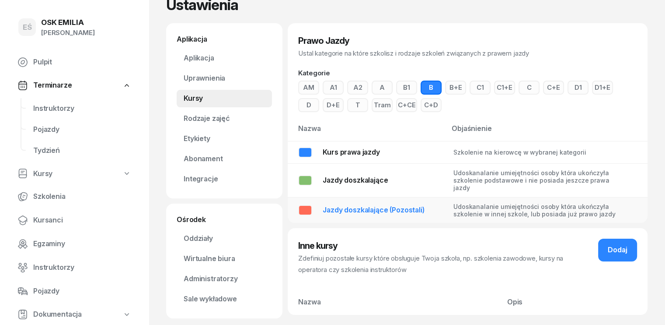
scroll to position [32, 0]
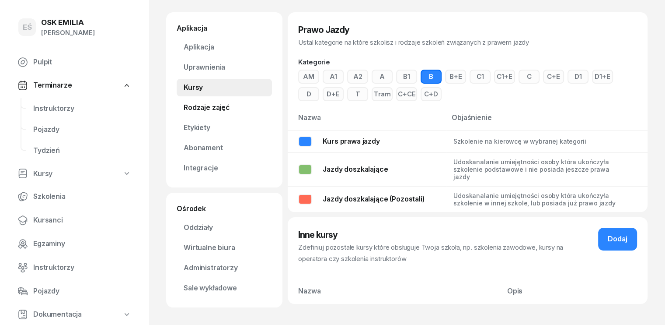
click at [212, 110] on link "Rodzaje zajęć" at bounding box center [224, 108] width 95 height 18
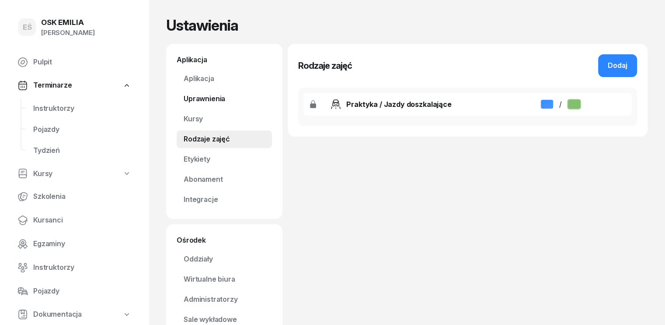
click at [200, 101] on link "Uprawnienia" at bounding box center [224, 99] width 95 height 18
select select "14"
